Goal: Transaction & Acquisition: Purchase product/service

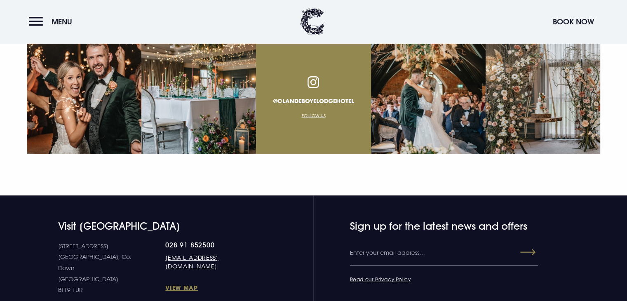
scroll to position [3021, 0]
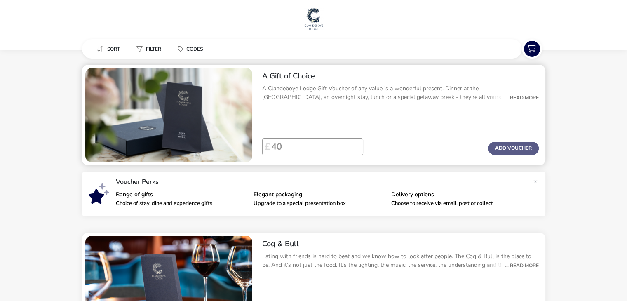
click at [521, 98] on div "... Read More" at bounding box center [520, 97] width 38 height 7
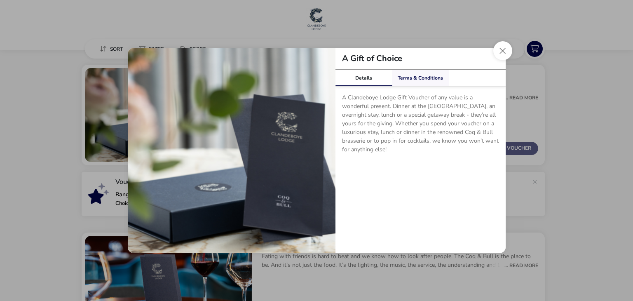
click at [405, 78] on link "Terms & Conditions" at bounding box center [420, 78] width 57 height 16
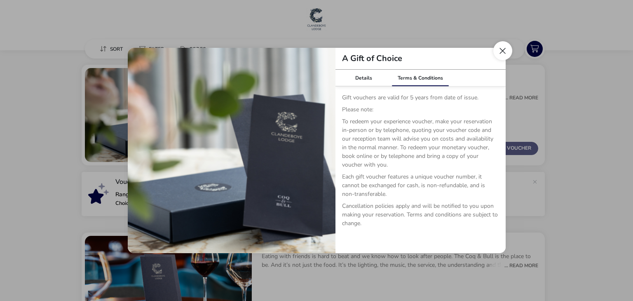
click at [501, 48] on button "Close dialog" at bounding box center [502, 50] width 19 height 19
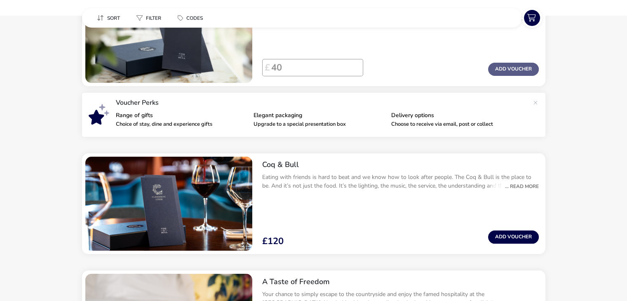
scroll to position [82, 0]
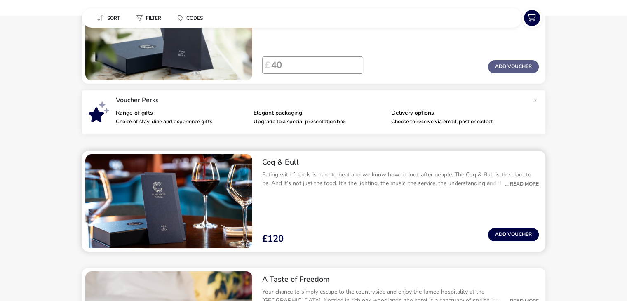
click at [518, 183] on div "... Read More" at bounding box center [520, 183] width 38 height 7
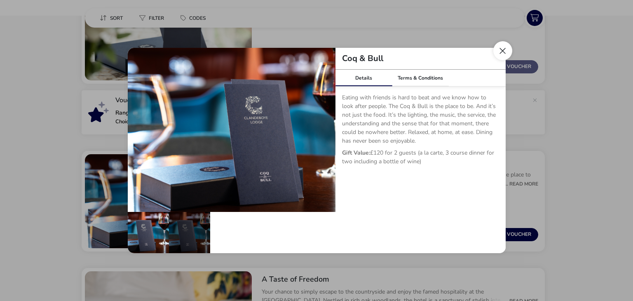
click at [500, 51] on button "Close dialog" at bounding box center [502, 50] width 19 height 19
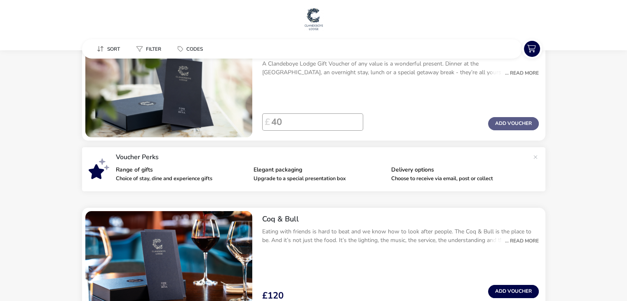
scroll to position [0, 0]
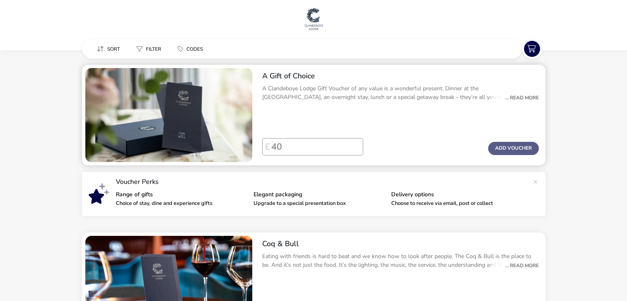
click at [535, 96] on div "... Read More" at bounding box center [520, 97] width 38 height 7
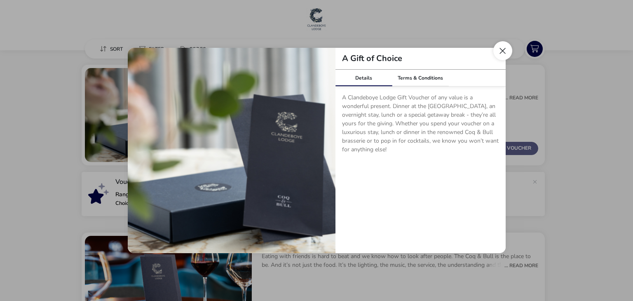
click at [504, 52] on button "Close dialog" at bounding box center [502, 50] width 19 height 19
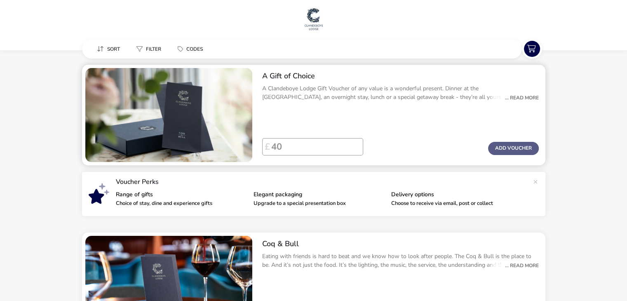
click at [519, 97] on div "... Read More" at bounding box center [520, 97] width 38 height 7
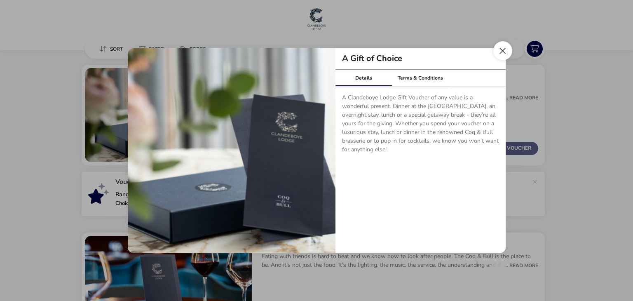
click at [498, 45] on button "Close dialog" at bounding box center [502, 50] width 19 height 19
